Goal: Navigation & Orientation: Go to known website

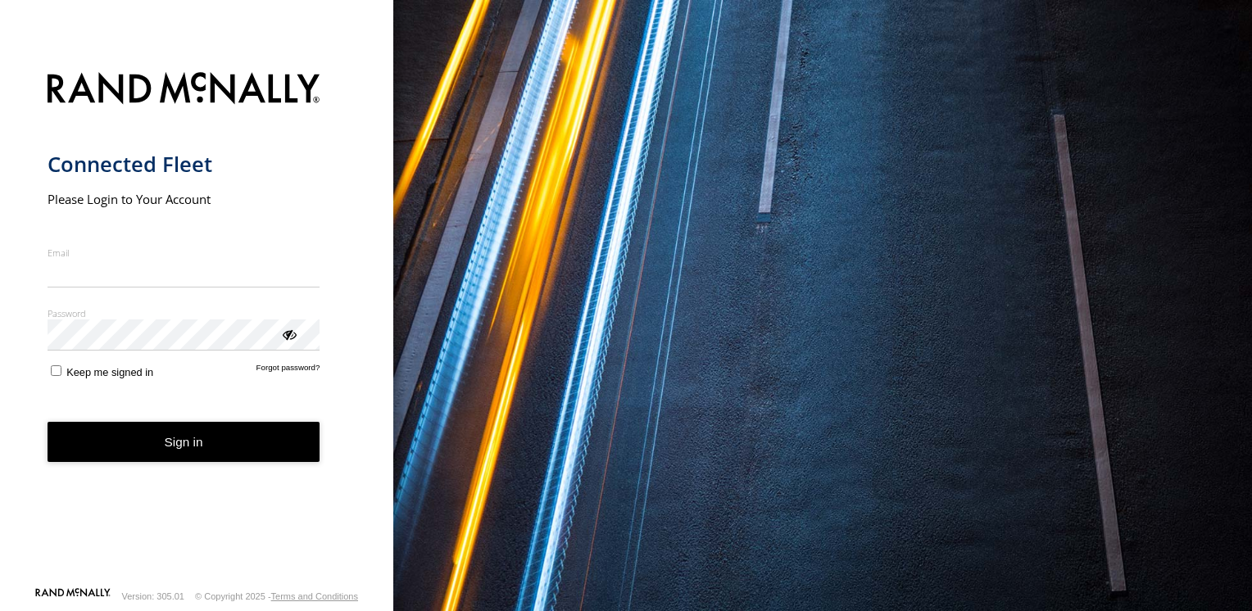
type input "**********"
click at [164, 457] on button "Sign in" at bounding box center [184, 442] width 273 height 40
click at [177, 435] on button "Sign in" at bounding box center [184, 442] width 273 height 40
